Goal: Feedback & Contribution: Submit feedback/report problem

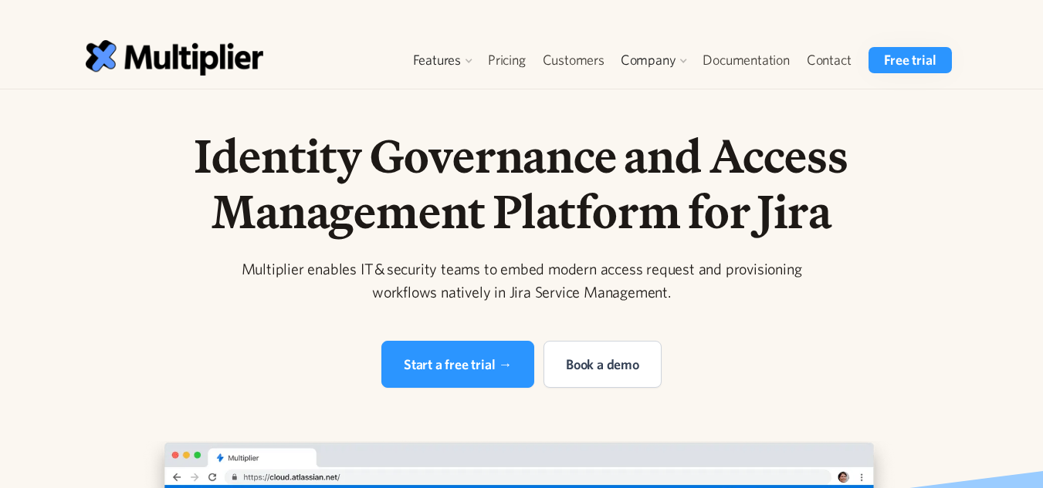
drag, startPoint x: 918, startPoint y: 257, endPoint x: 828, endPoint y: 137, distance: 150.5
click at [820, 57] on link "Contact" at bounding box center [829, 60] width 62 height 26
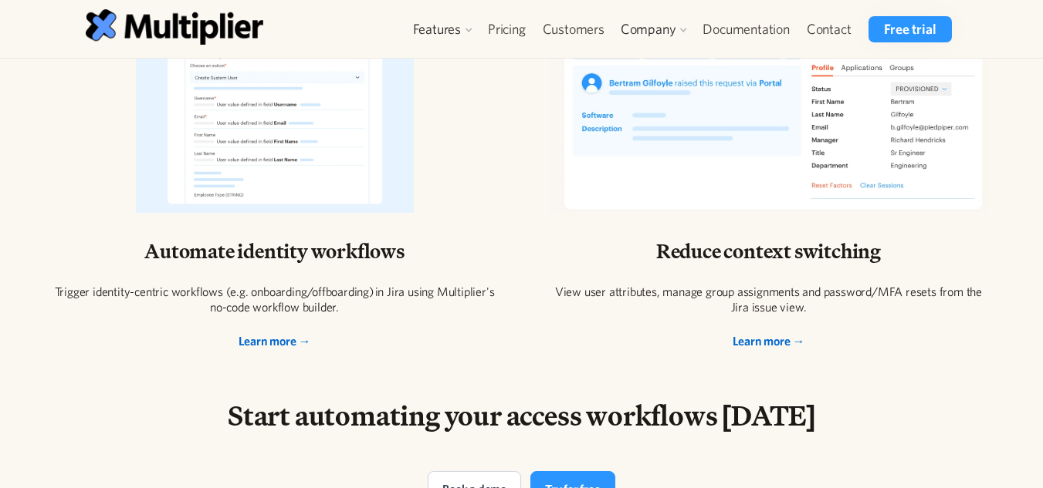
scroll to position [3398, 0]
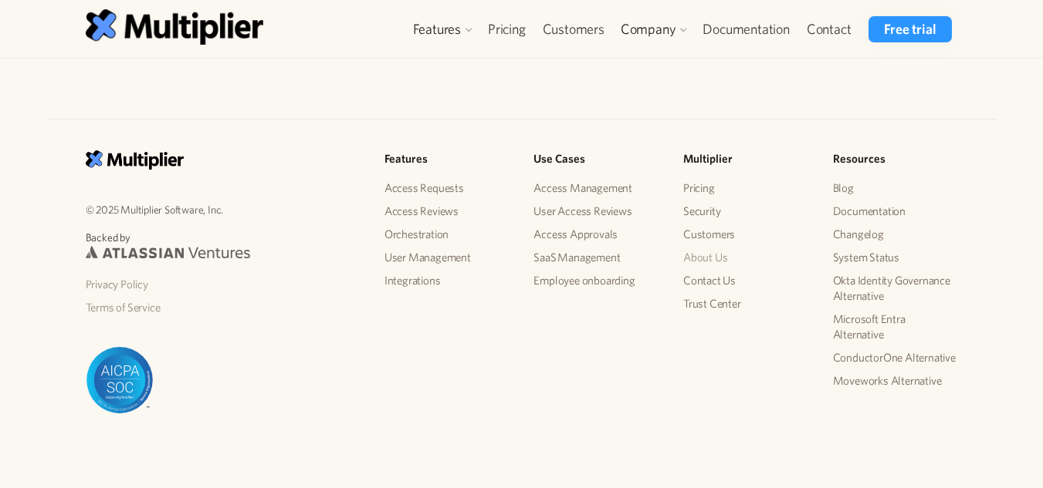
click at [727, 259] on link "About Us" at bounding box center [745, 257] width 125 height 23
click at [711, 232] on link "Customers" at bounding box center [745, 234] width 125 height 23
click at [708, 204] on link "Security" at bounding box center [745, 211] width 125 height 23
click at [706, 183] on link "Pricing" at bounding box center [745, 188] width 125 height 23
click at [132, 309] on link "Terms of Service" at bounding box center [223, 307] width 274 height 23
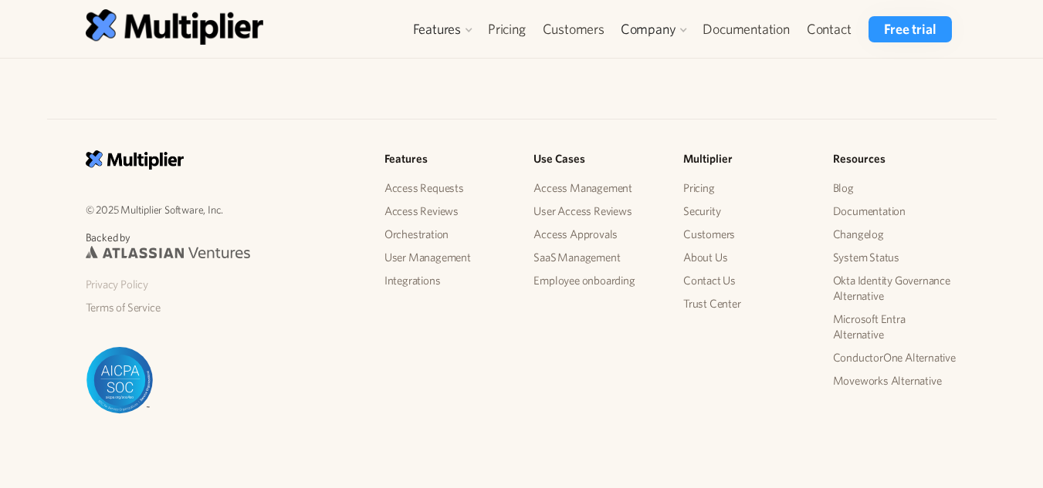
click at [118, 282] on link "Privacy Policy" at bounding box center [223, 284] width 274 height 23
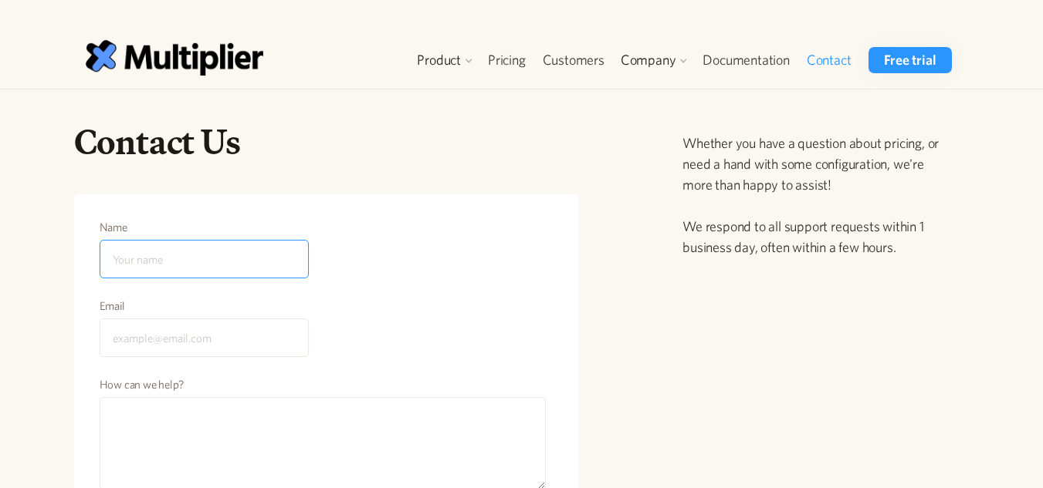
click at [210, 264] on input "Name" at bounding box center [204, 259] width 209 height 39
type input "Andi Eden"
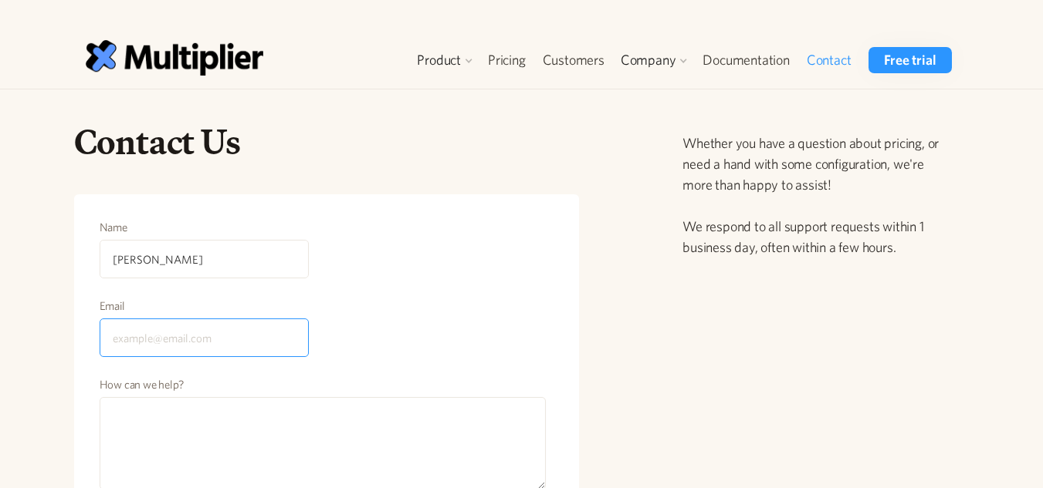
type input "andieden.pacvu@gmail.com"
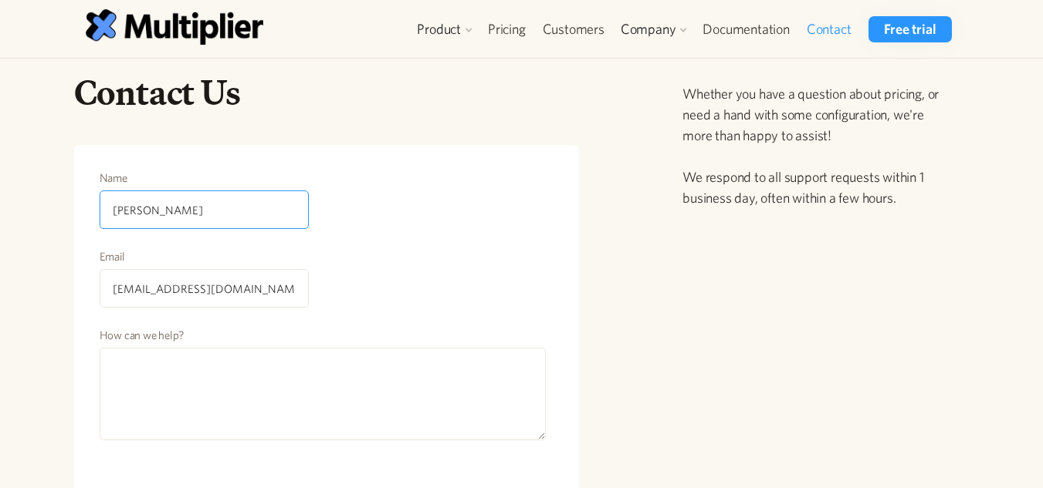
scroll to position [77, 0]
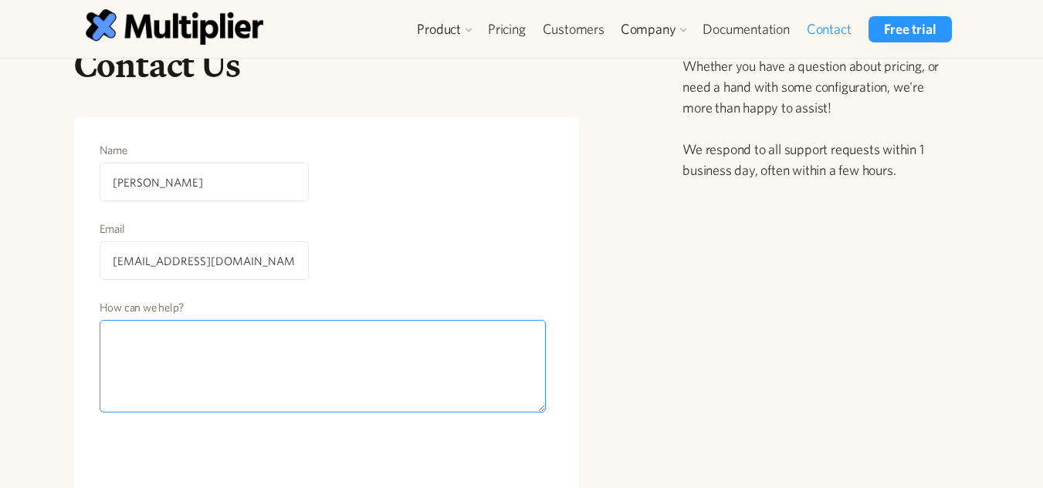
click at [242, 353] on textarea "How can we help?" at bounding box center [323, 366] width 447 height 93
paste textarea "Hi, I hope you’re doing well! Are you looking to boost your online presence and…"
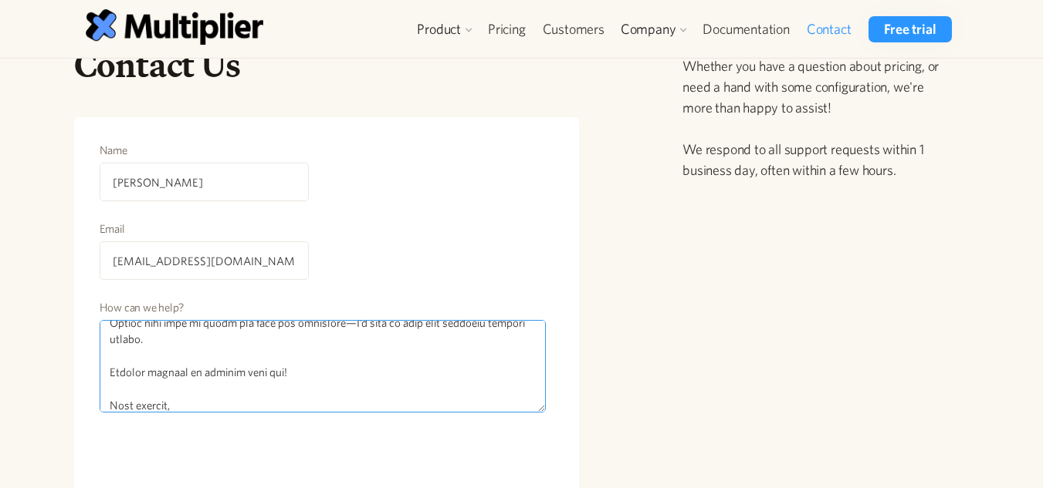
type textarea "Hi, I hope you’re doing well! Are you looking to boost your online presence and…"
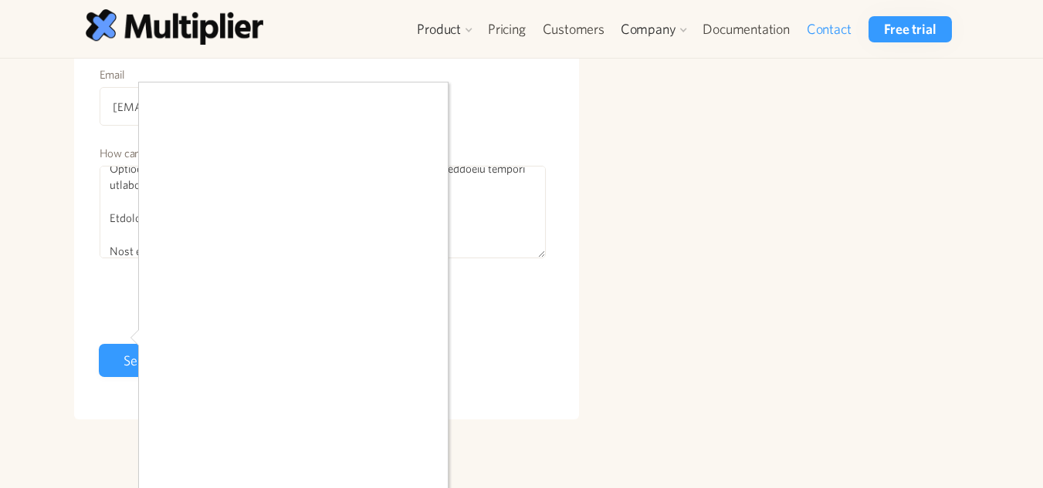
scroll to position [309, 0]
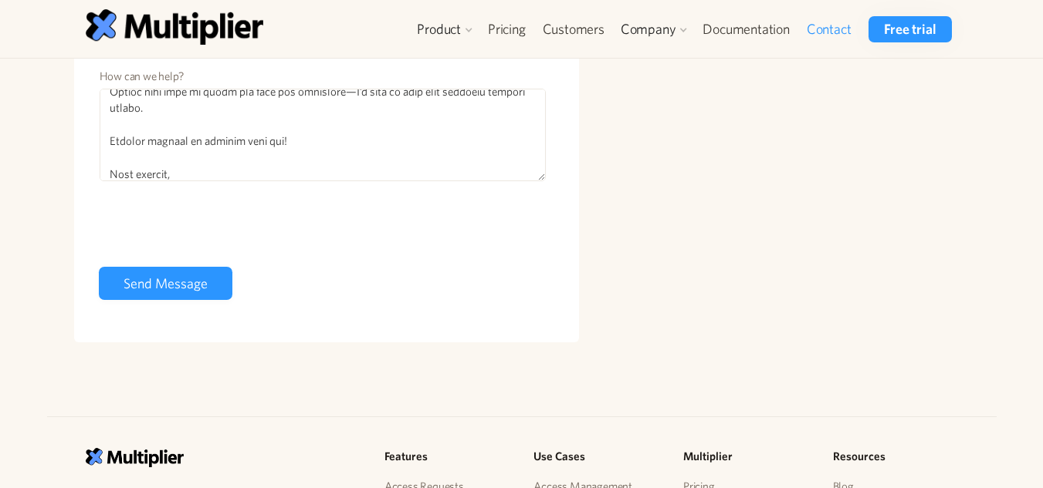
click at [189, 265] on form "Name Andi Eden Email andieden.pacvu@gmail.com How can we help? 0cAFcWeA7aS5LzJn…" at bounding box center [327, 108] width 456 height 396
click at [211, 286] on input "Send Message" at bounding box center [166, 283] width 134 height 33
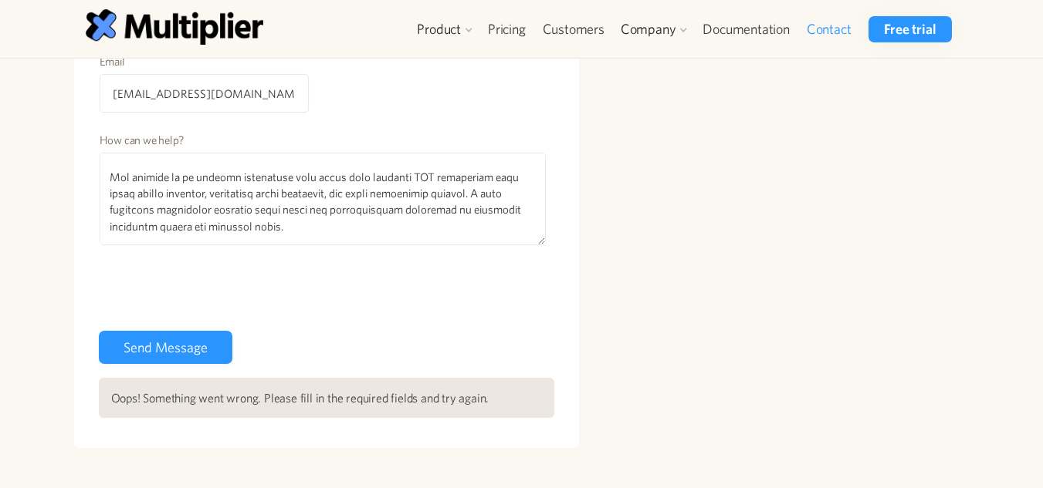
scroll to position [126, 0]
click at [167, 343] on input "Send Message" at bounding box center [166, 347] width 134 height 33
click at [198, 343] on input "Send Message" at bounding box center [166, 347] width 134 height 33
type input "Please wait..."
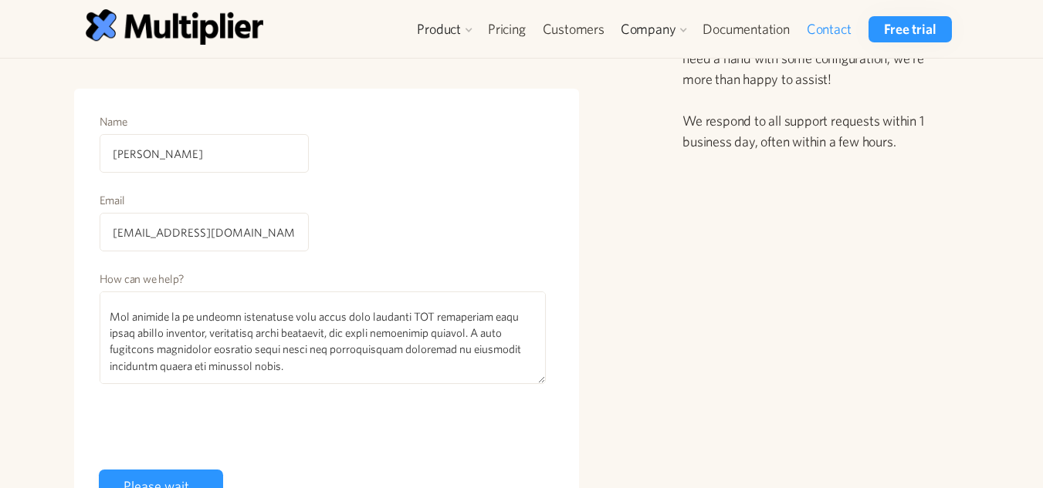
scroll to position [0, 0]
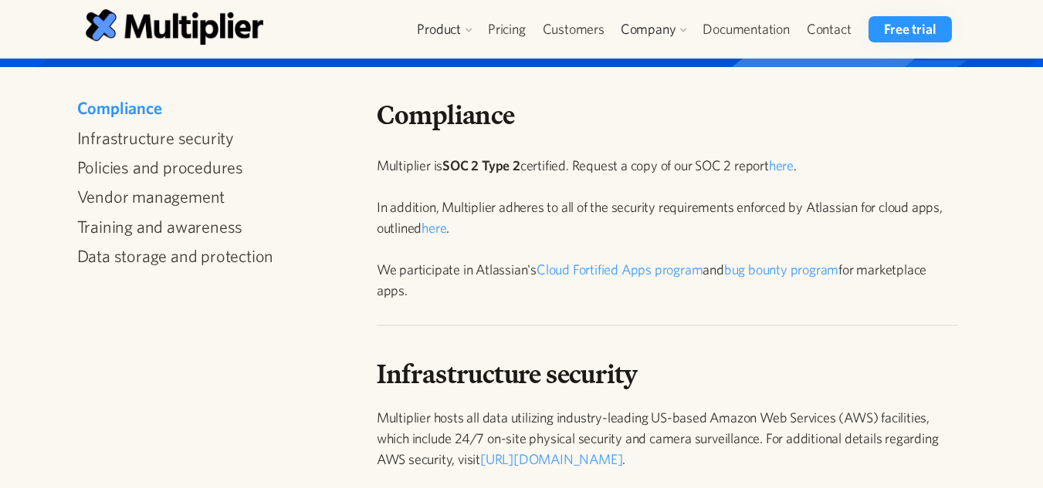
scroll to position [386, 0]
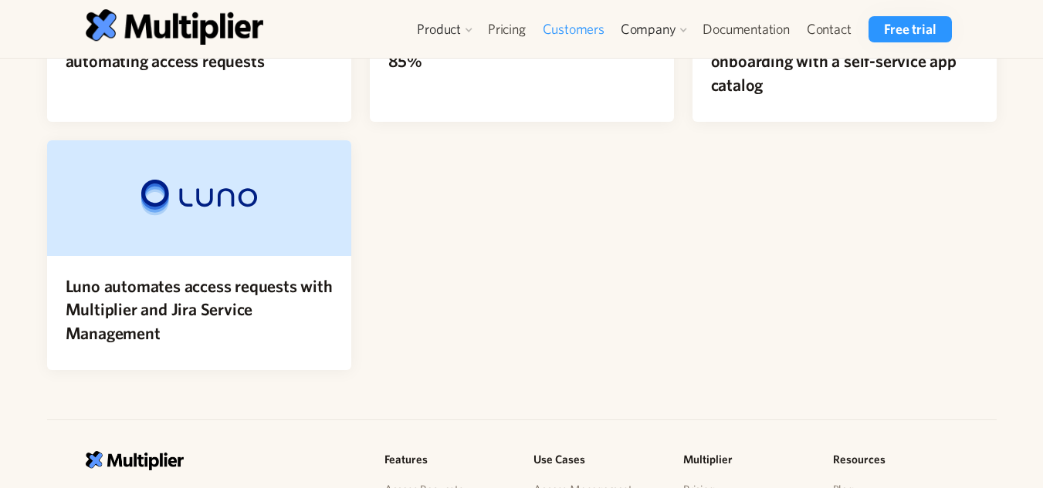
scroll to position [687, 0]
